Goal: Task Accomplishment & Management: Use online tool/utility

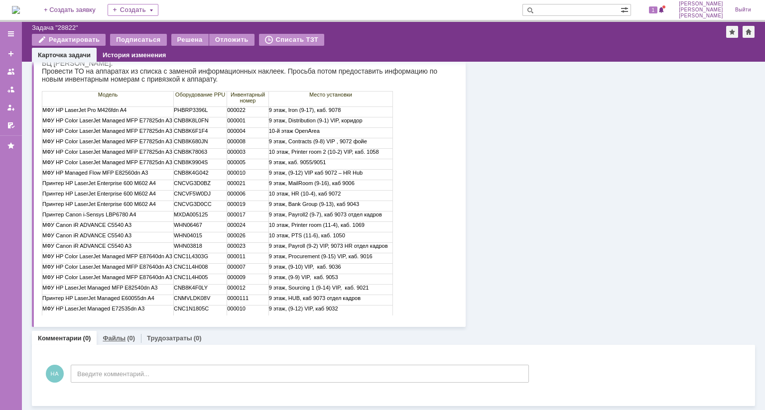
click at [127, 335] on div "(0)" at bounding box center [131, 338] width 8 height 7
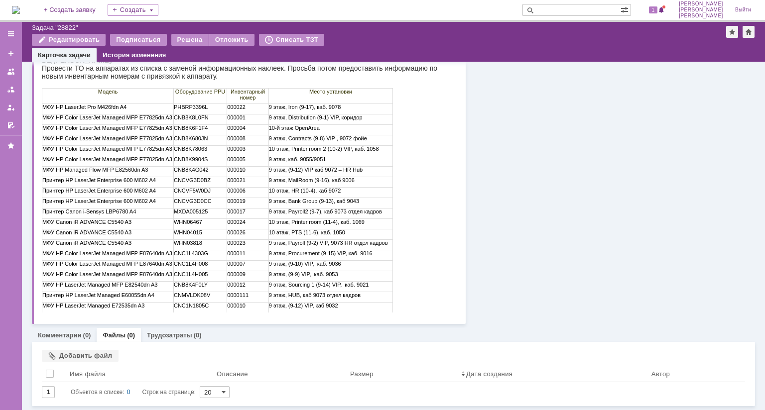
scroll to position [166, 0]
click at [88, 350] on div "Добавить файл" at bounding box center [80, 356] width 77 height 12
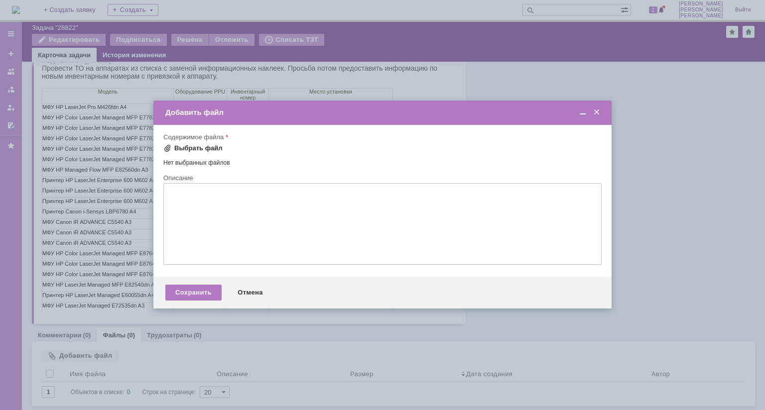
click at [209, 148] on div "Выбрать файл" at bounding box center [198, 148] width 48 height 8
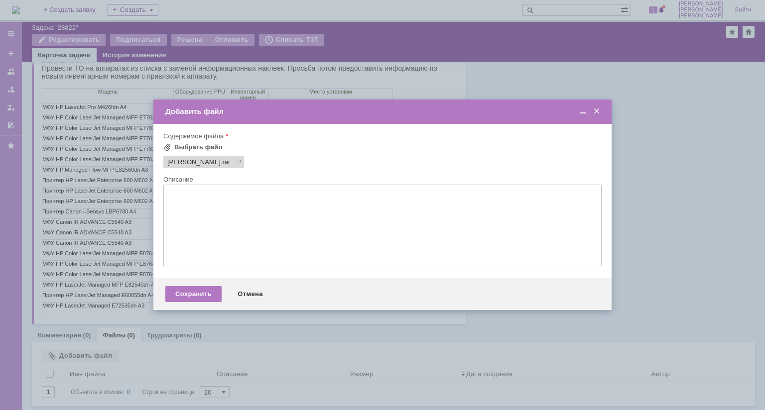
scroll to position [0, 0]
click at [197, 296] on div "Сохранить" at bounding box center [193, 294] width 56 height 16
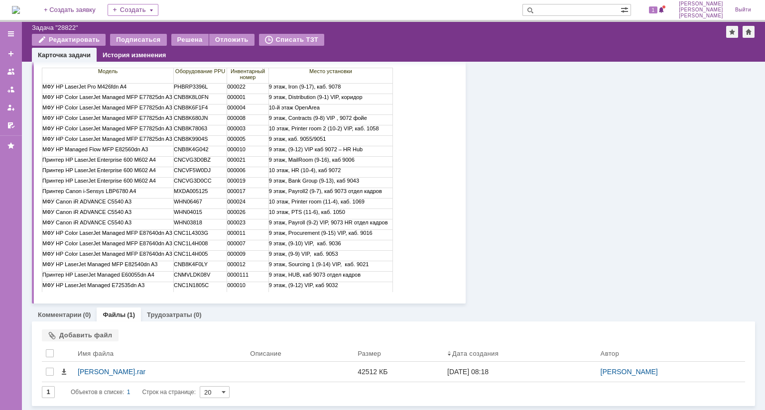
scroll to position [186, 0]
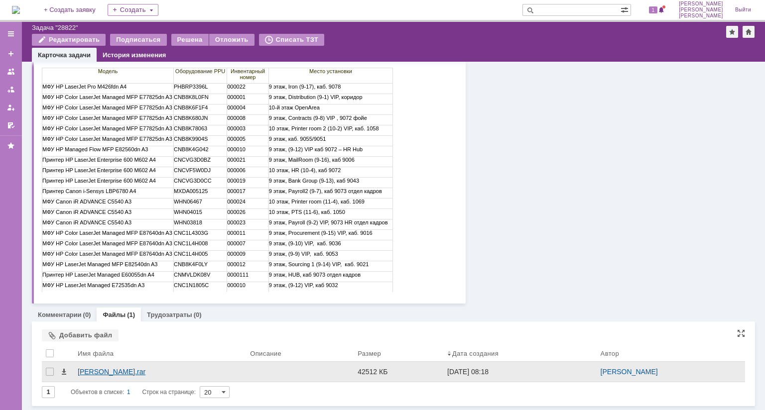
click at [94, 368] on div "[PERSON_NAME].rar" at bounding box center [160, 372] width 164 height 8
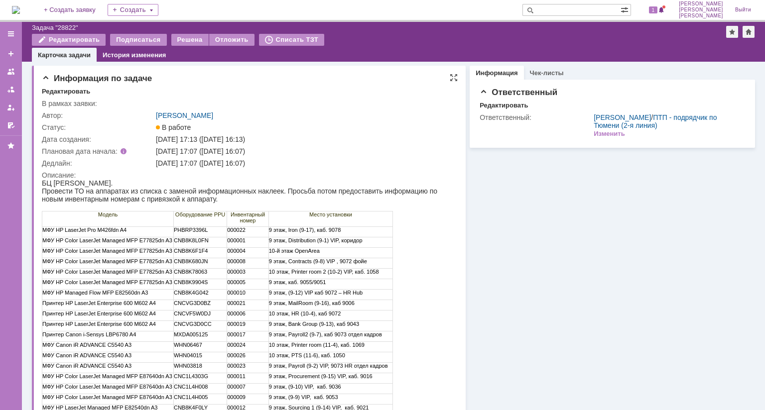
scroll to position [0, 0]
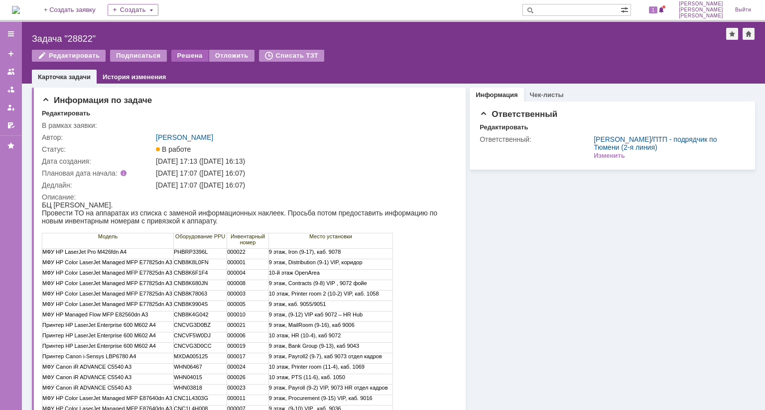
click at [191, 60] on div "Решена" at bounding box center [189, 56] width 37 height 12
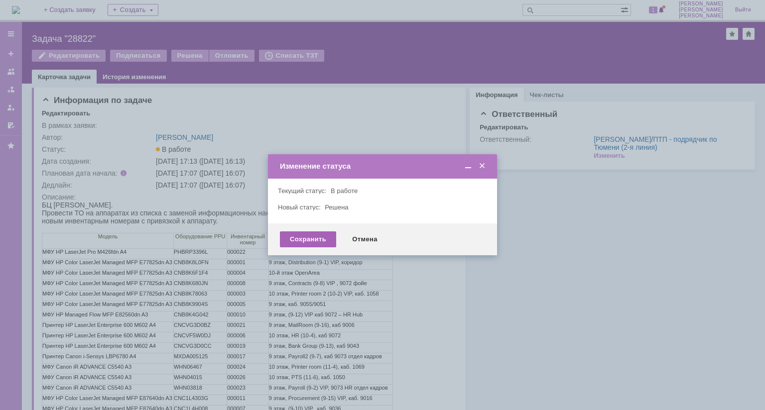
click at [302, 247] on div "Сохранить" at bounding box center [308, 240] width 56 height 16
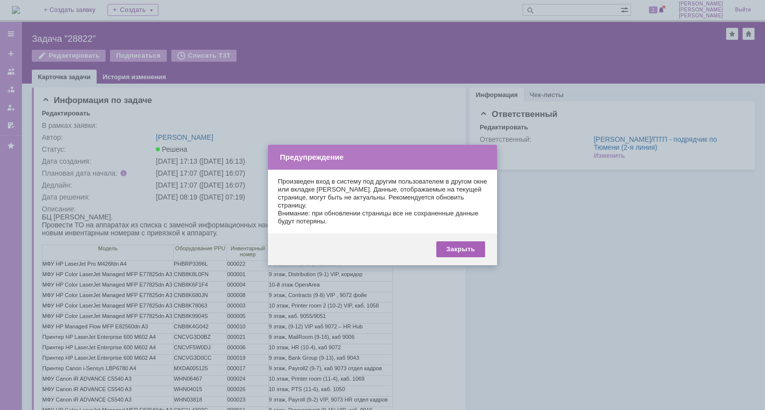
click at [459, 251] on div "Закрыть" at bounding box center [460, 250] width 49 height 16
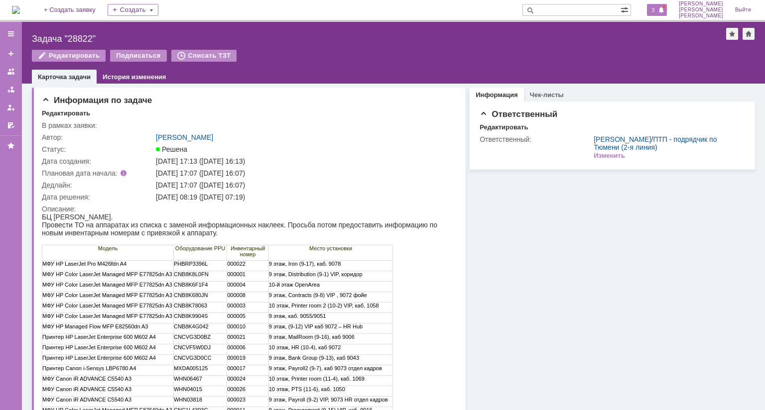
click at [658, 10] on span "3" at bounding box center [653, 9] width 9 height 7
